Goal: Task Accomplishment & Management: Manage account settings

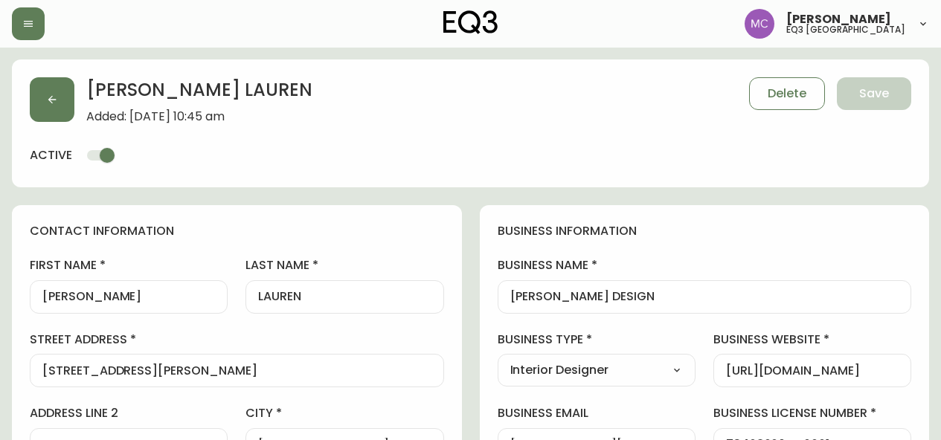
select select "BC"
select select "CA"
select select "CA_EN"
select select "Other"
select select "Interior Designer"
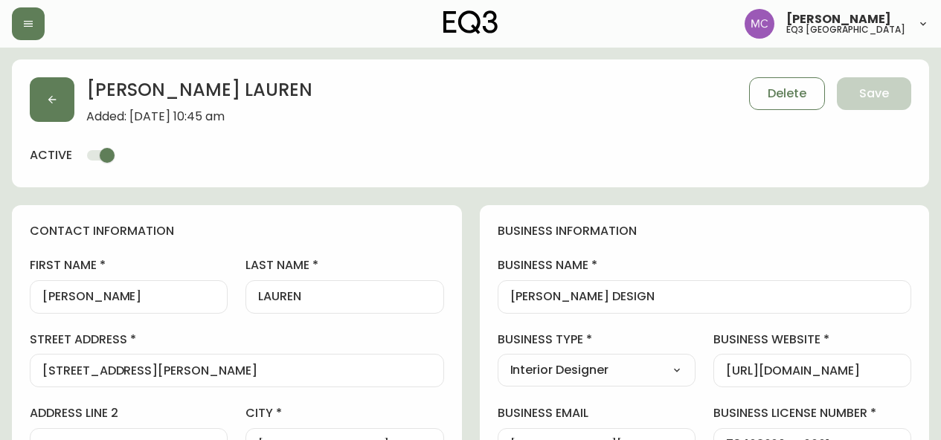
select select "cjw10z96p001r6gs00juufhhe"
select select "false"
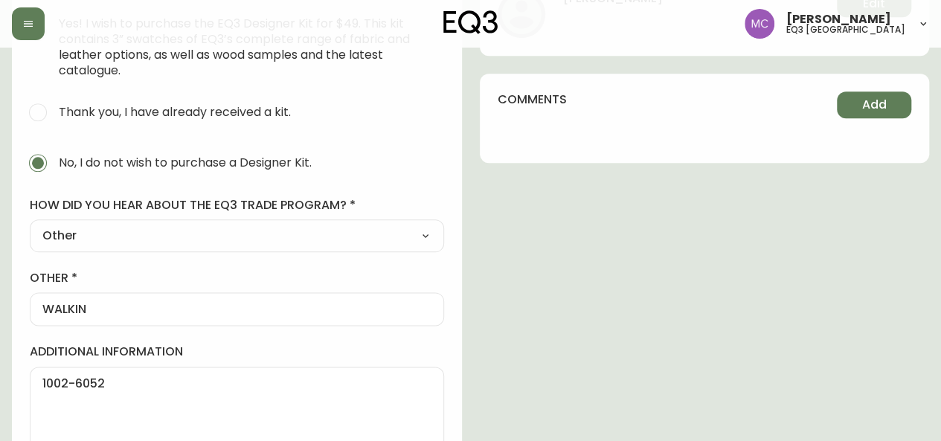
scroll to position [823, 0]
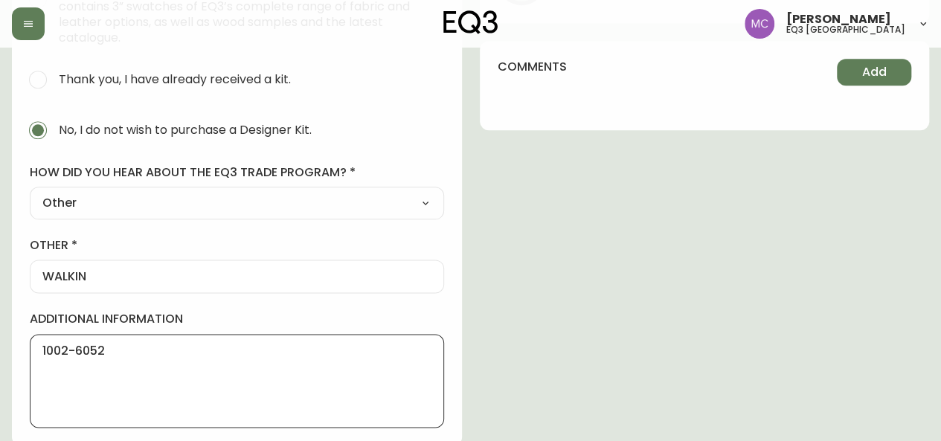
click at [42, 344] on textarea "1002-6052" at bounding box center [236, 381] width 389 height 74
click at [156, 350] on textarea "PST # 1002-6052" at bounding box center [236, 381] width 389 height 74
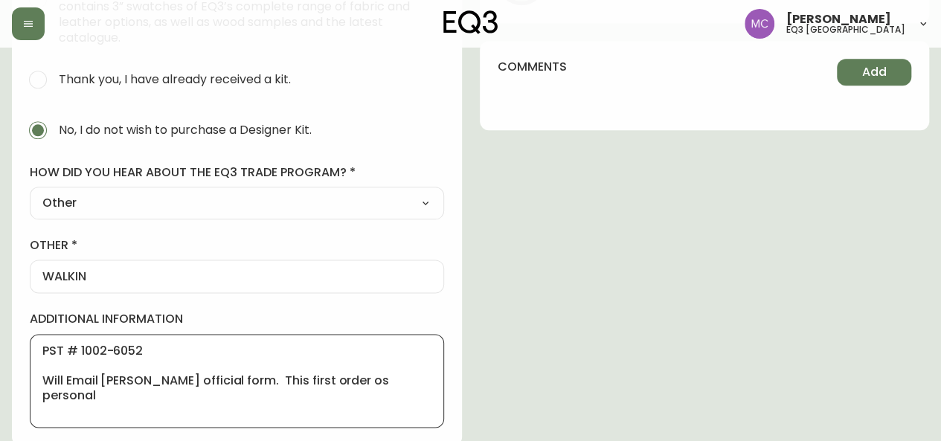
click at [335, 379] on textarea "PST # 1002-6052 Will Email Michael official form. This first order os personal" at bounding box center [236, 381] width 389 height 74
click at [387, 379] on textarea "PST # 1002-6052 Will Email Michael official form. This first order is personal" at bounding box center [236, 381] width 389 height 74
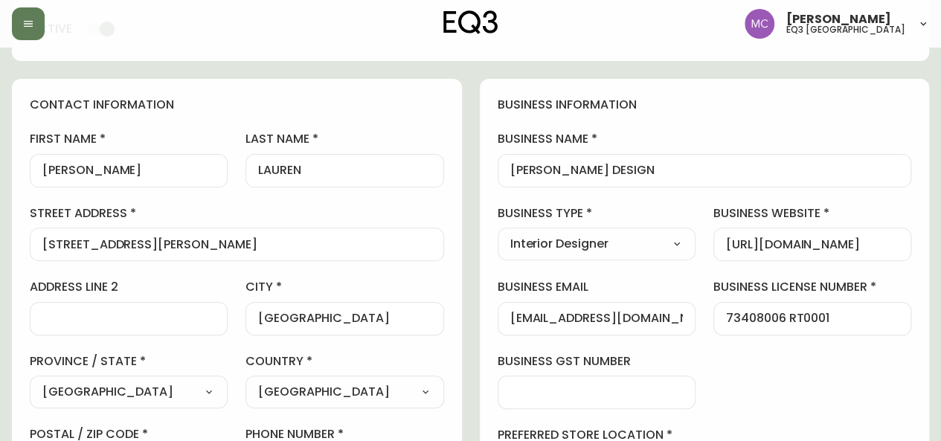
scroll to position [0, 0]
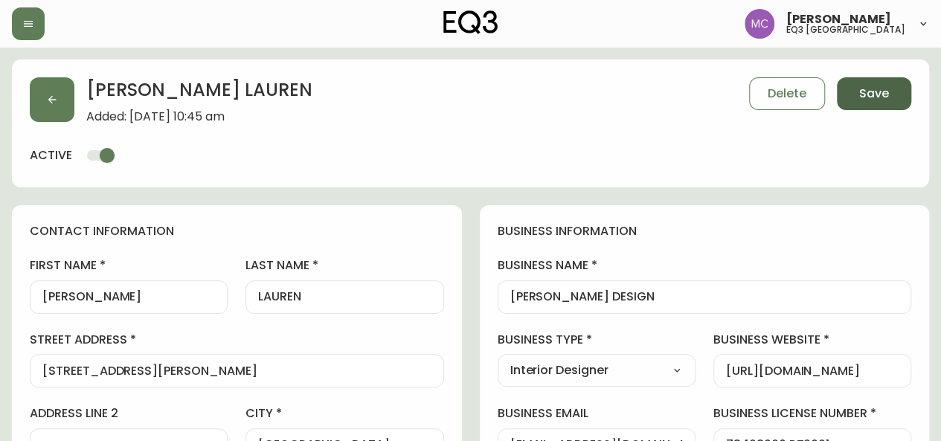
type textarea "PST # 1002-6052 Will Email Michael official form. This first order is personal …"
click at [881, 97] on span "Save" at bounding box center [874, 94] width 30 height 16
select select
type input "Other"
select select "Other"
